Goal: Information Seeking & Learning: Understand process/instructions

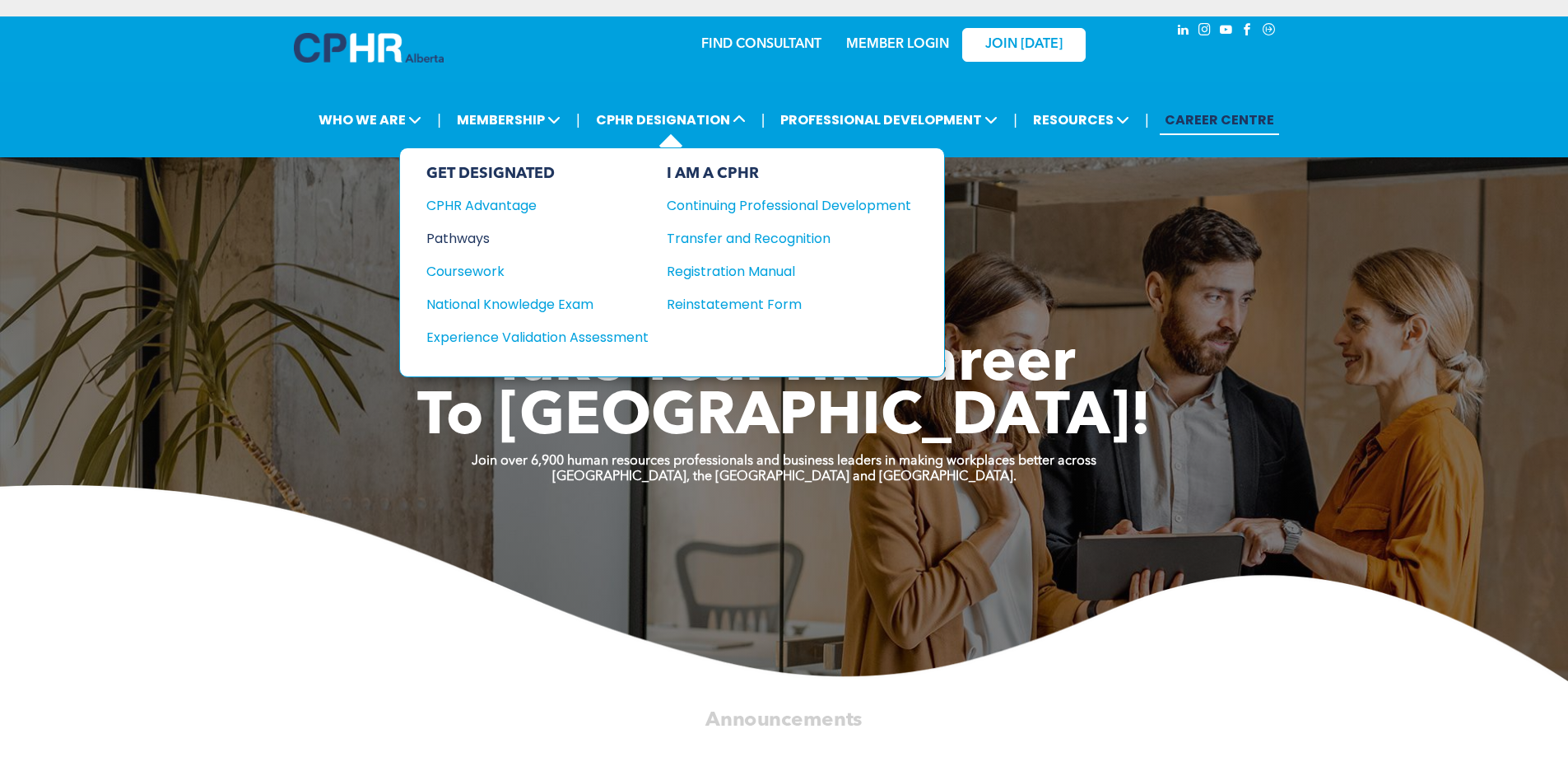
click at [483, 230] on div "Pathways" at bounding box center [526, 238] width 200 height 20
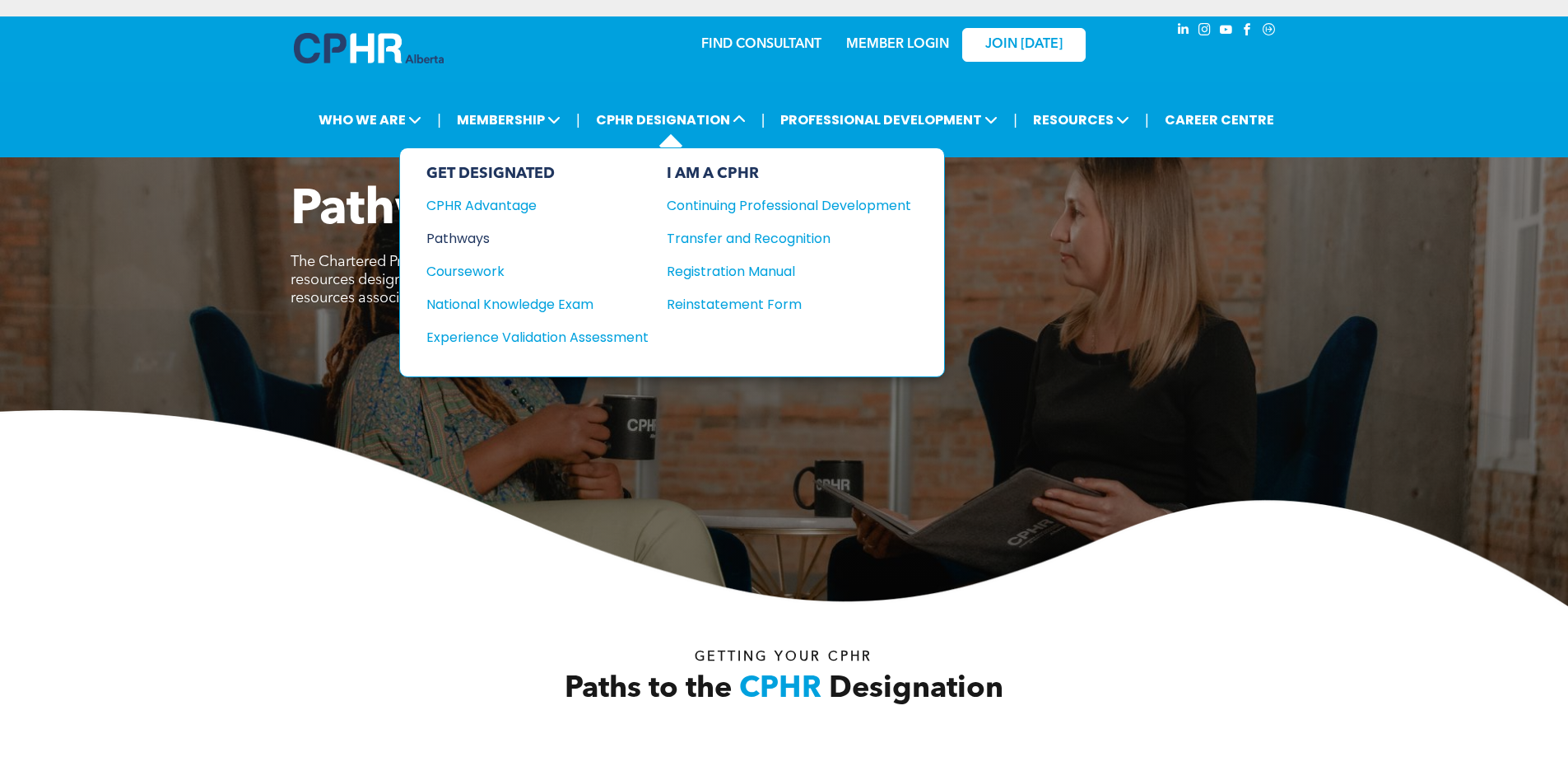
click at [468, 236] on div "Pathways" at bounding box center [526, 238] width 200 height 20
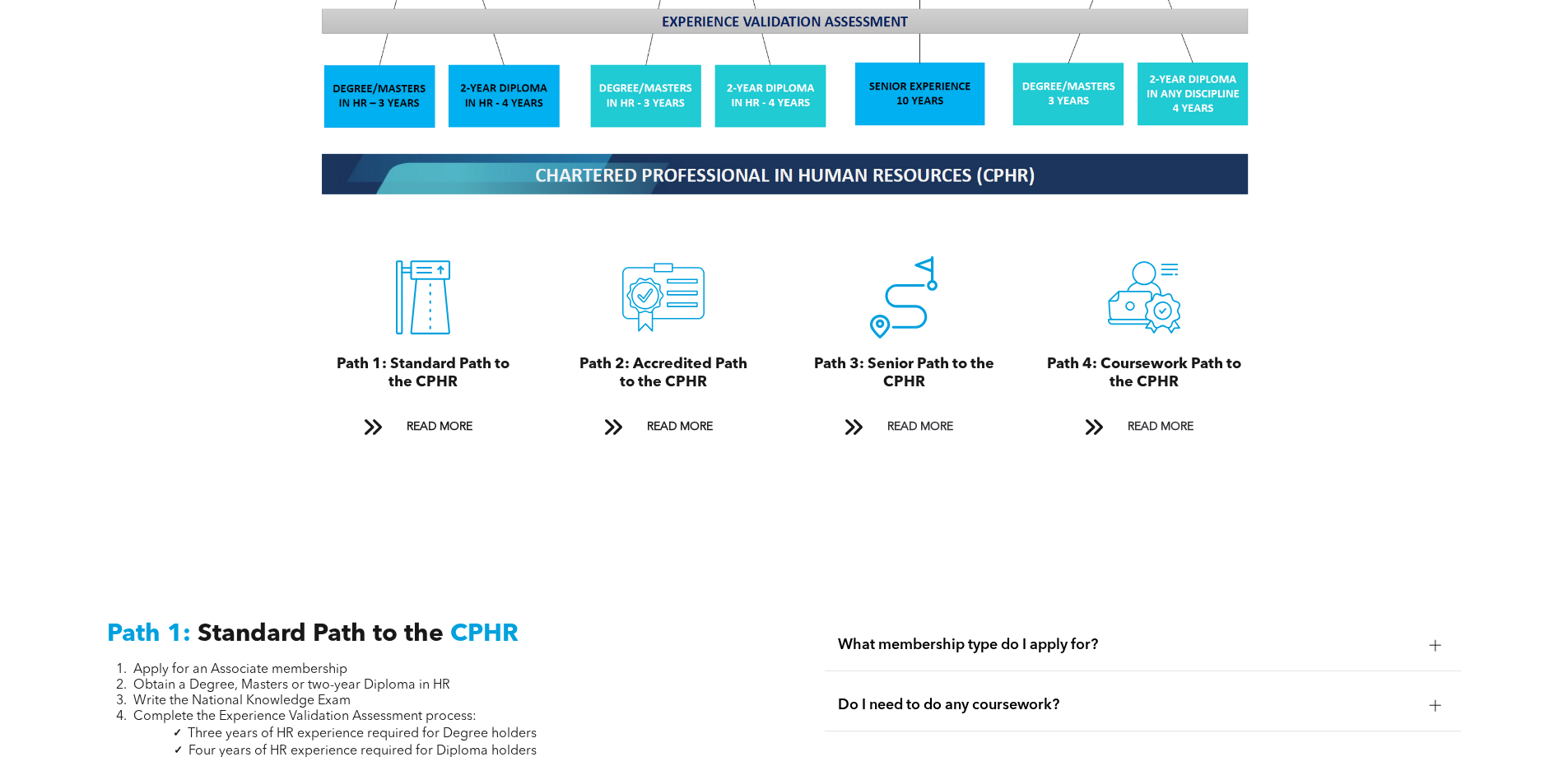
scroll to position [1811, 0]
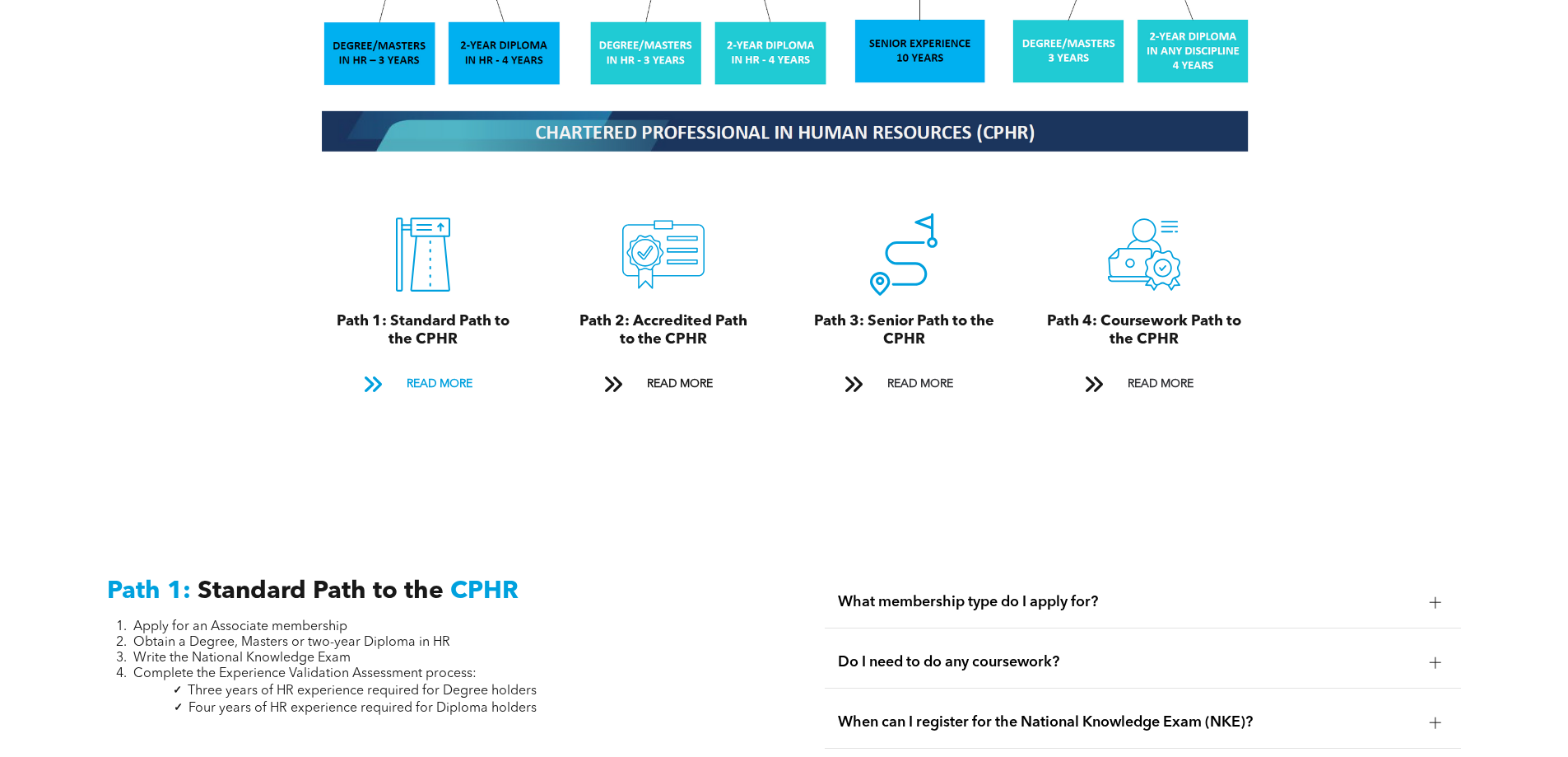
click at [450, 369] on span "READ MORE" at bounding box center [439, 384] width 77 height 30
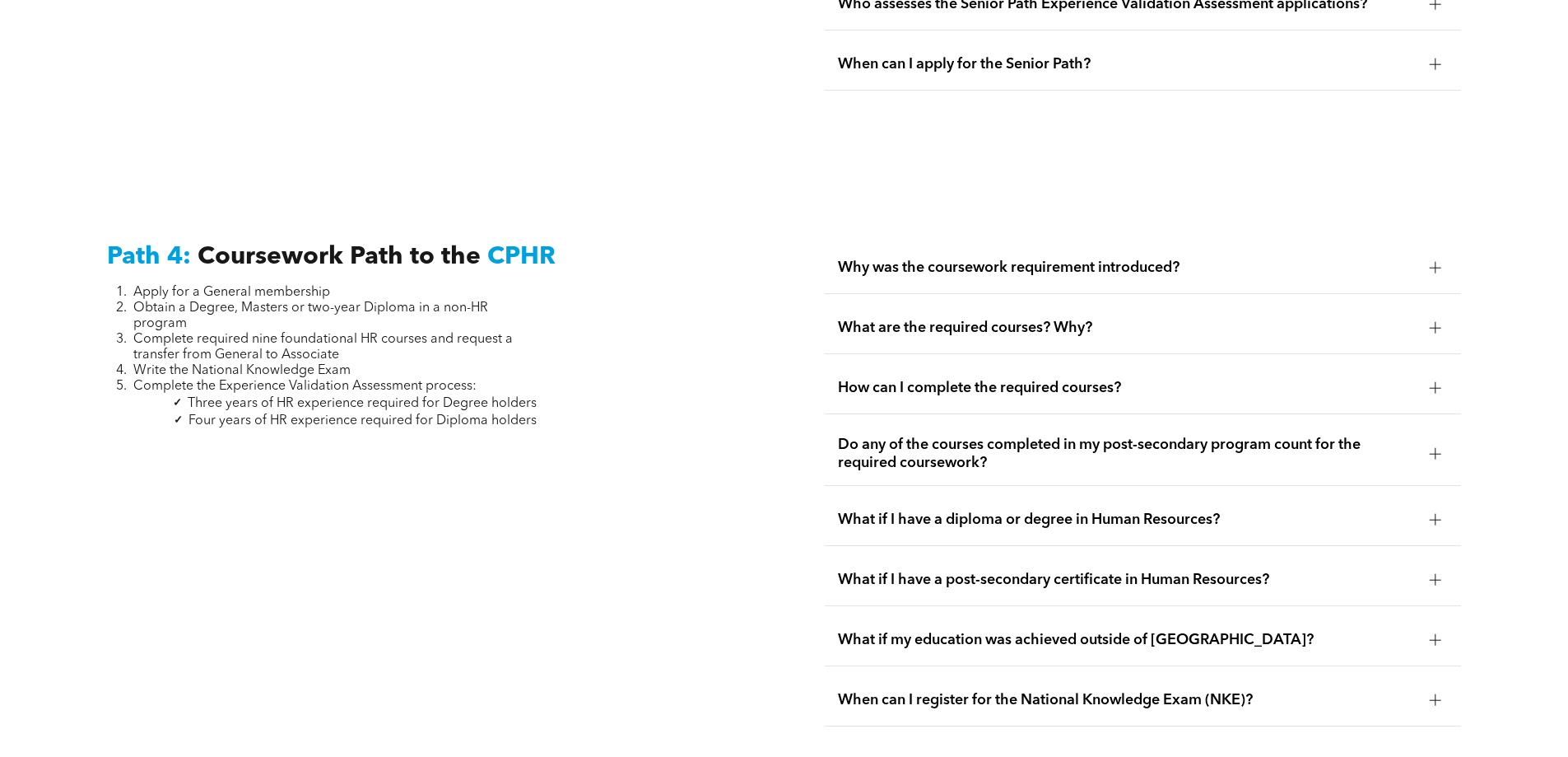
scroll to position [5086, 0]
